Goal: Book appointment/travel/reservation

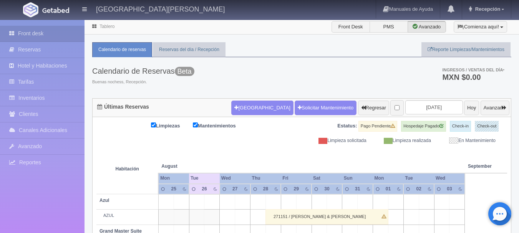
click at [428, 99] on div "[GEOGRAPHIC_DATA] Solicitar Mantenimiento Regresar [DATE] Hoy Avanzar" at bounding box center [370, 108] width 282 height 20
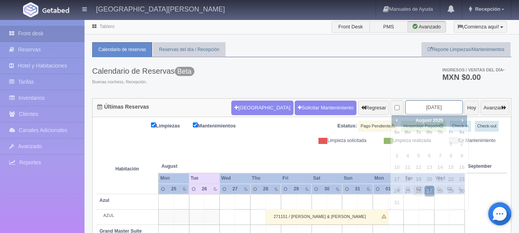
click at [428, 112] on input "[DATE]" at bounding box center [434, 107] width 58 height 14
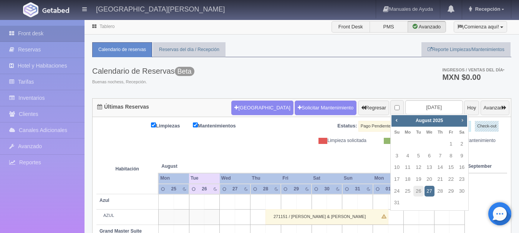
click at [463, 119] on span "Next" at bounding box center [462, 120] width 6 height 6
click at [452, 169] on link "19" at bounding box center [451, 167] width 10 height 11
type input "[DATE]"
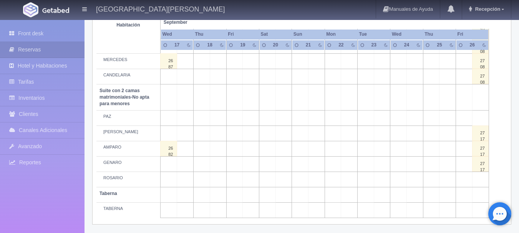
scroll to position [603, 0]
